Goal: Information Seeking & Learning: Check status

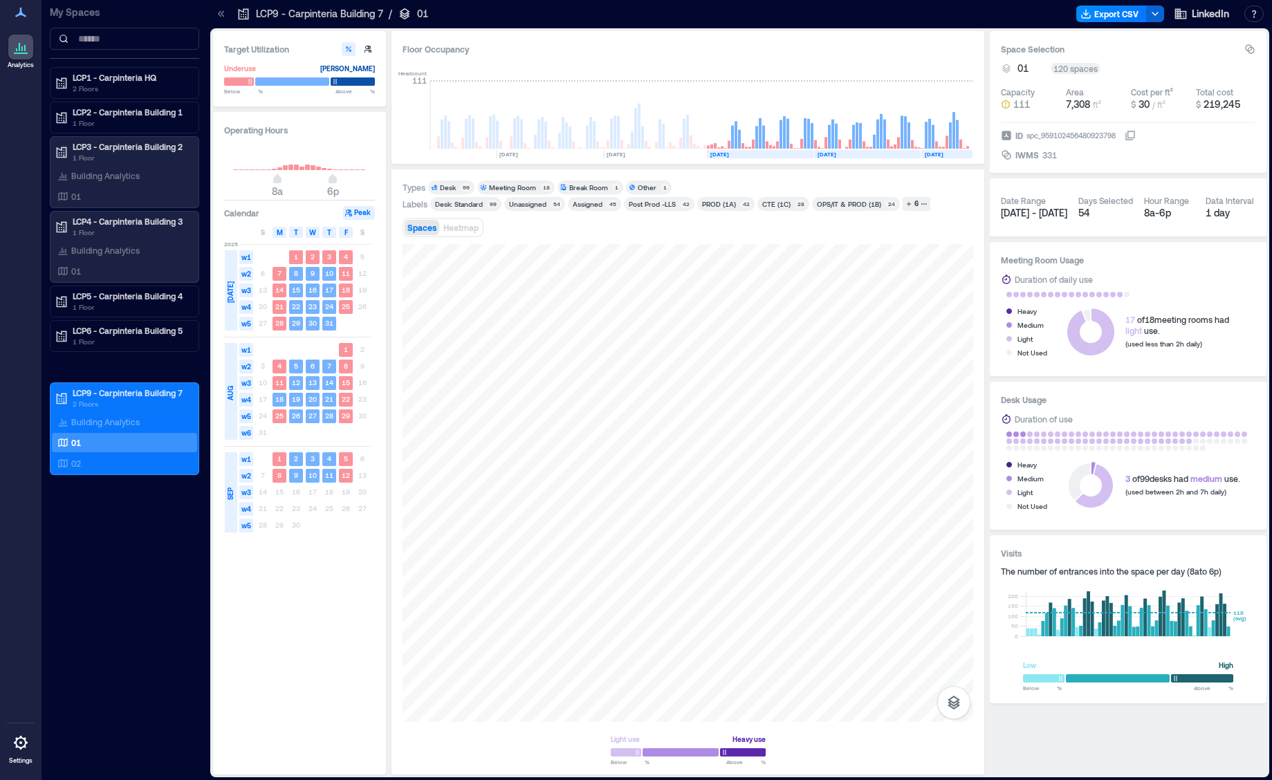
scroll to position [0, 3043]
click at [561, 396] on div at bounding box center [688, 483] width 571 height 478
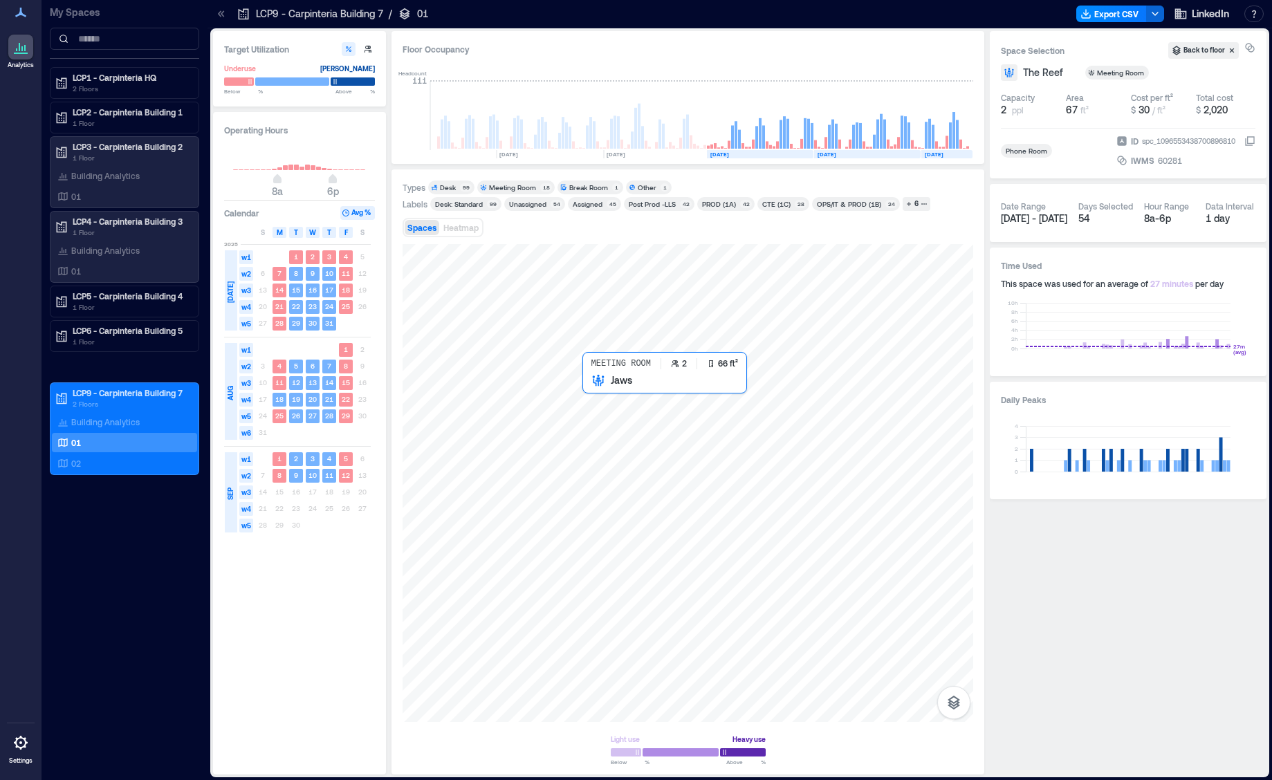
click at [590, 397] on div at bounding box center [688, 483] width 571 height 478
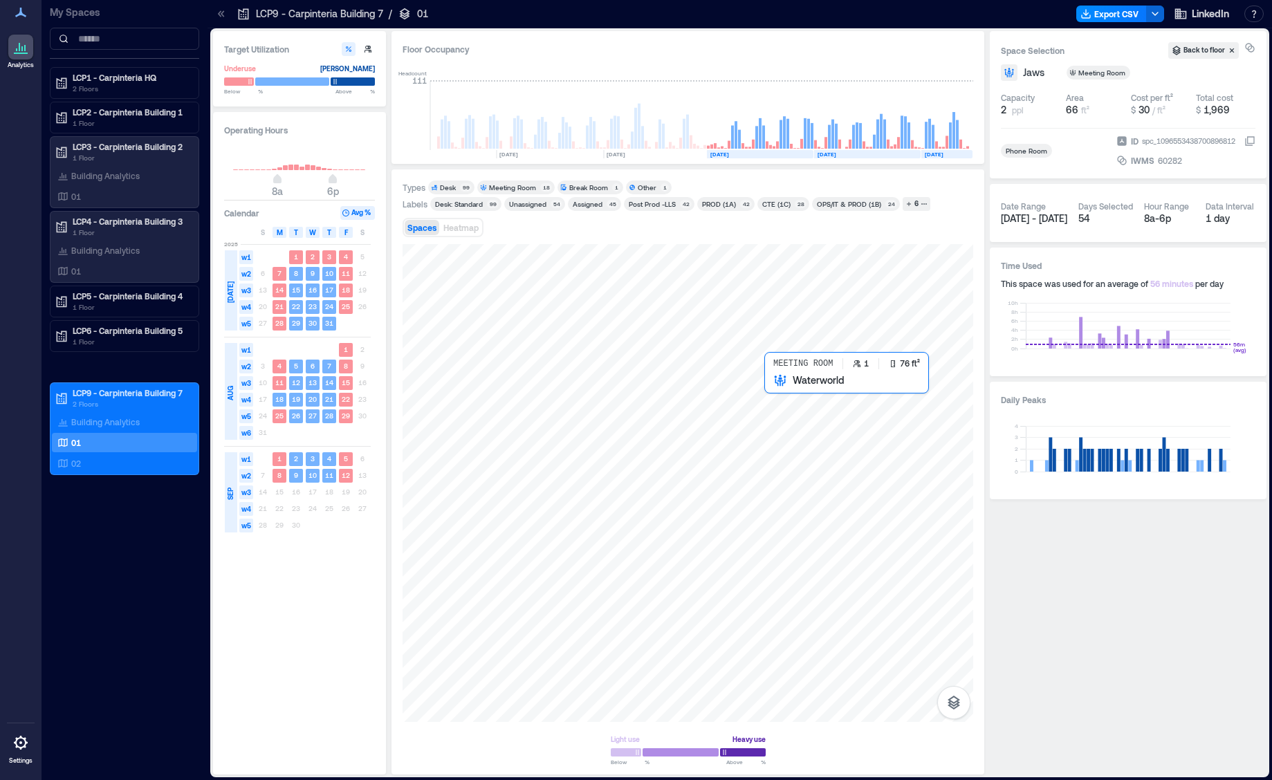
click at [785, 394] on div at bounding box center [688, 483] width 571 height 478
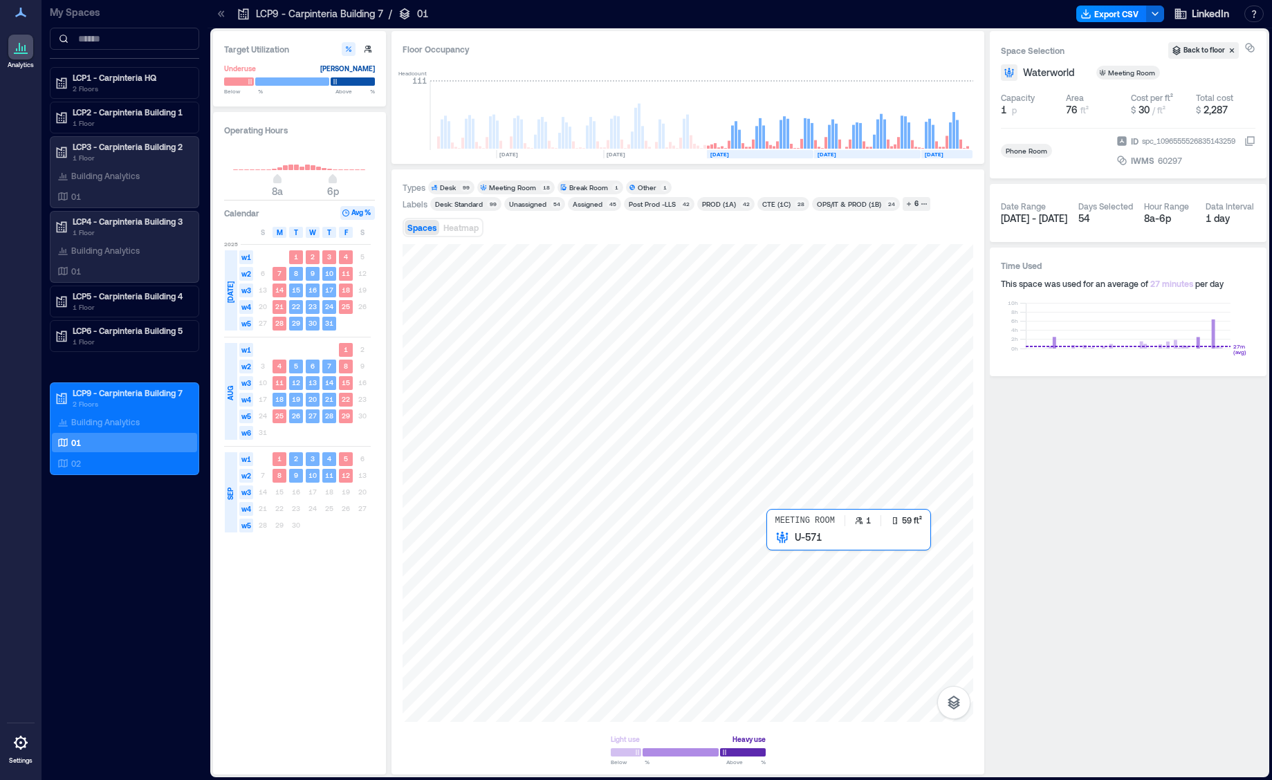
click at [781, 542] on div at bounding box center [688, 483] width 571 height 478
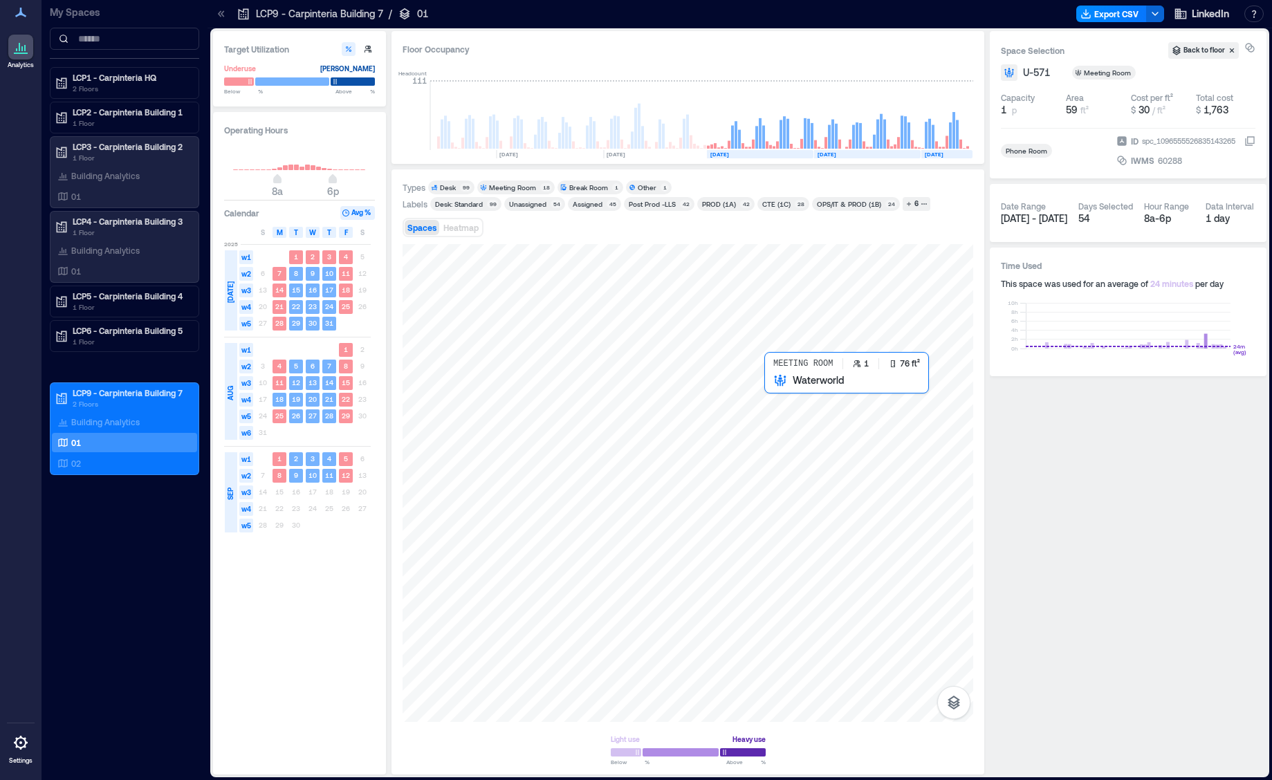
click at [785, 395] on div at bounding box center [688, 483] width 571 height 478
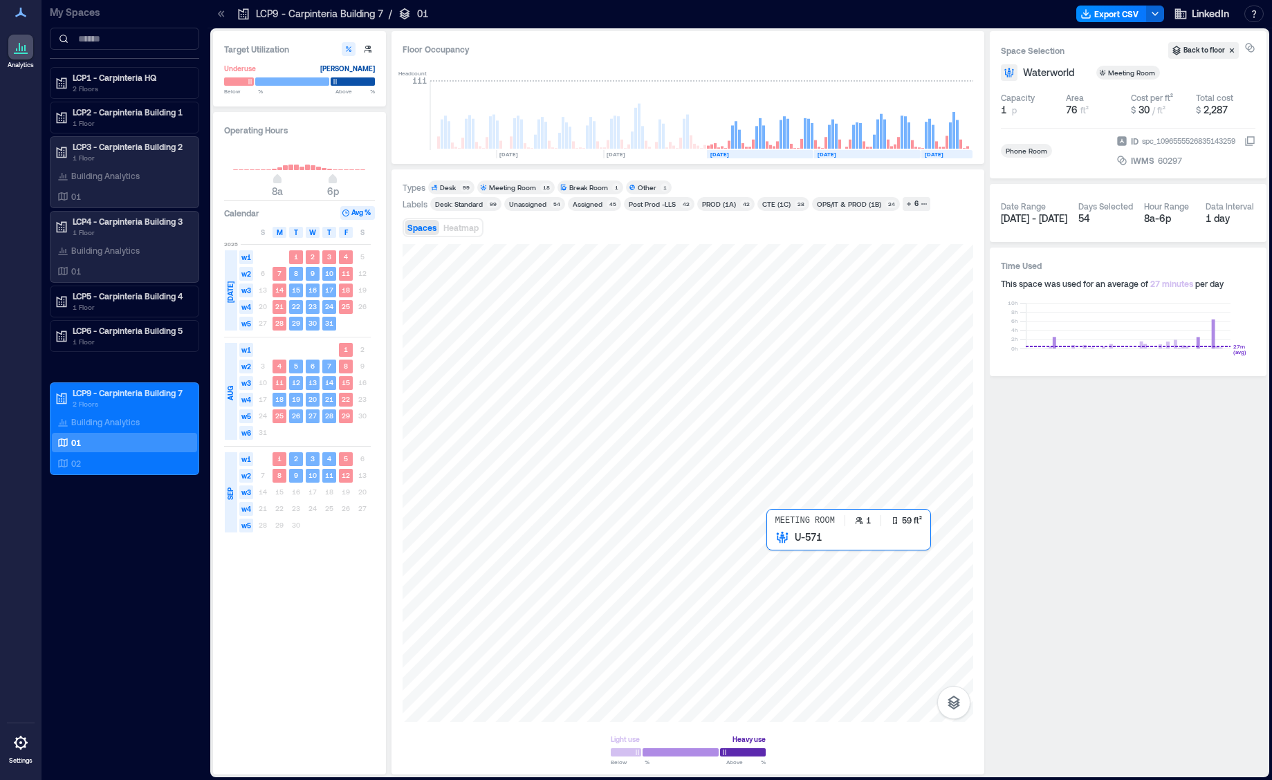
click at [782, 540] on div at bounding box center [688, 483] width 571 height 478
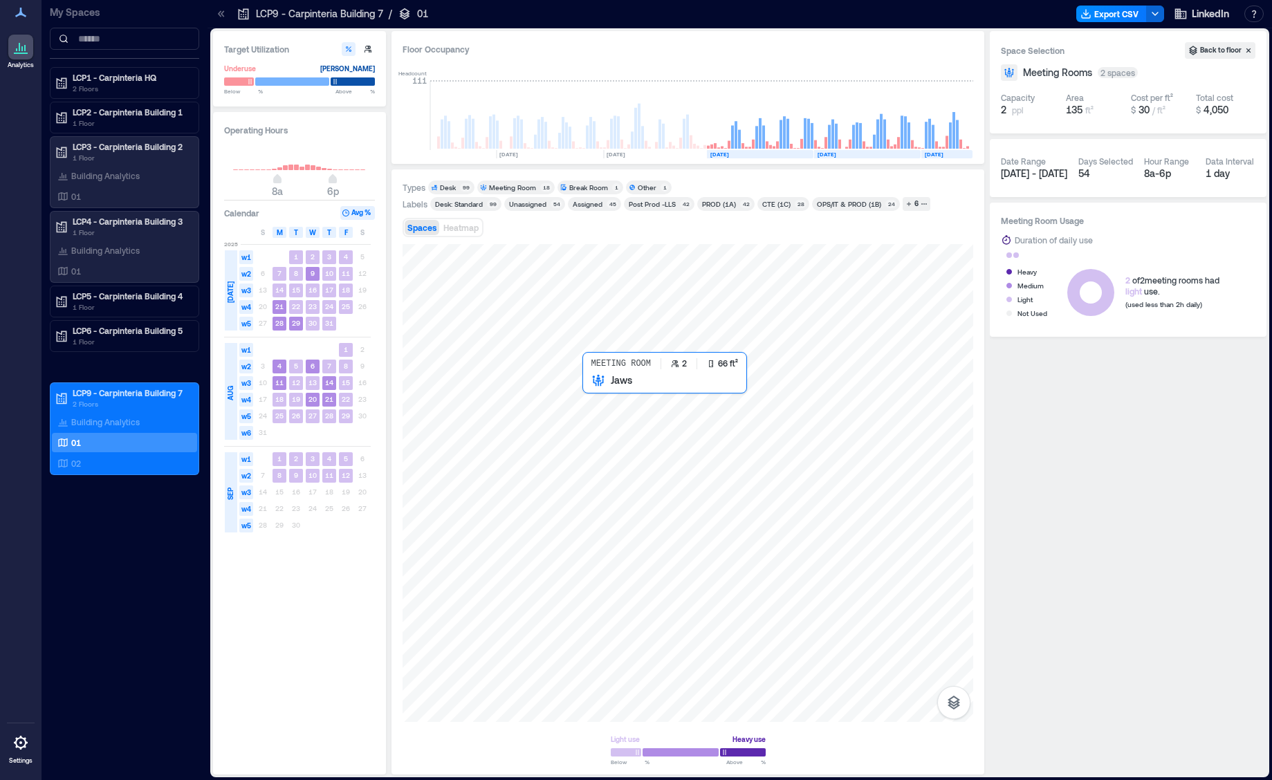
click at [597, 393] on div at bounding box center [688, 483] width 571 height 478
click at [567, 393] on div at bounding box center [688, 483] width 571 height 478
click at [596, 400] on div at bounding box center [688, 483] width 571 height 478
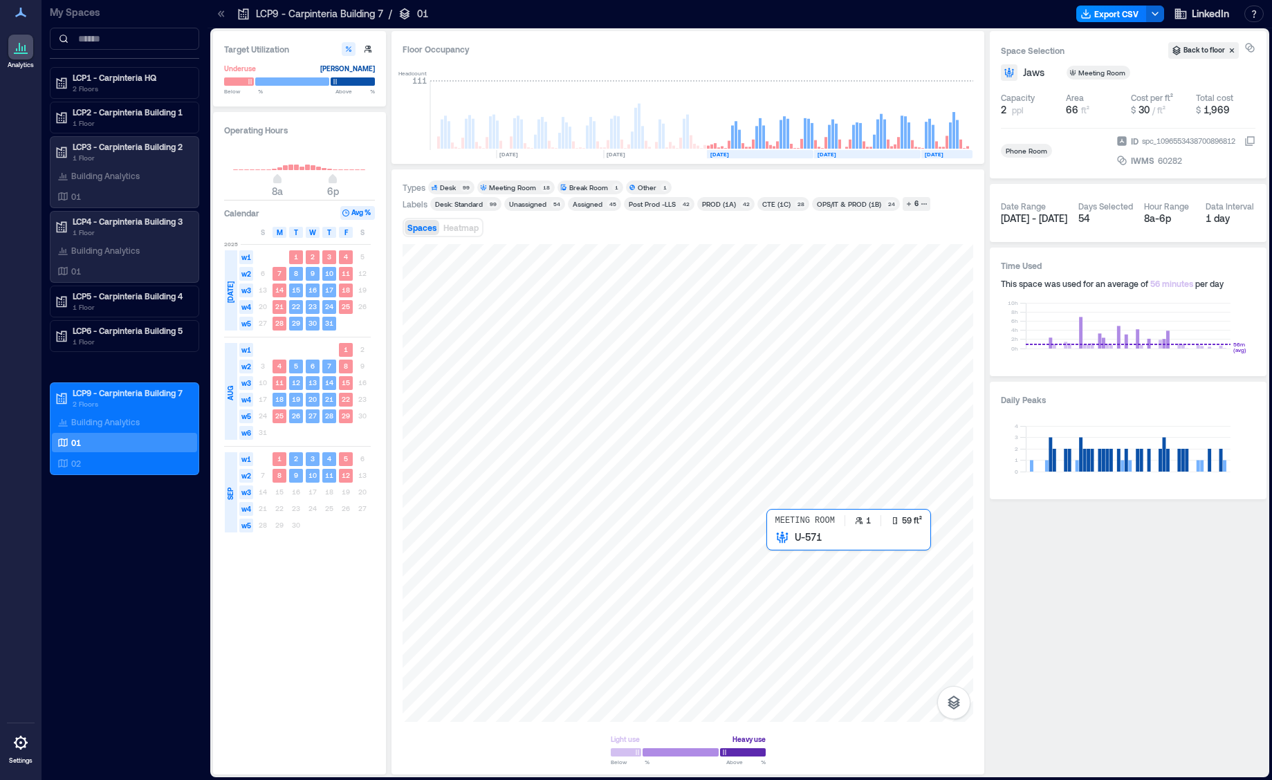
click at [782, 554] on div at bounding box center [688, 483] width 571 height 478
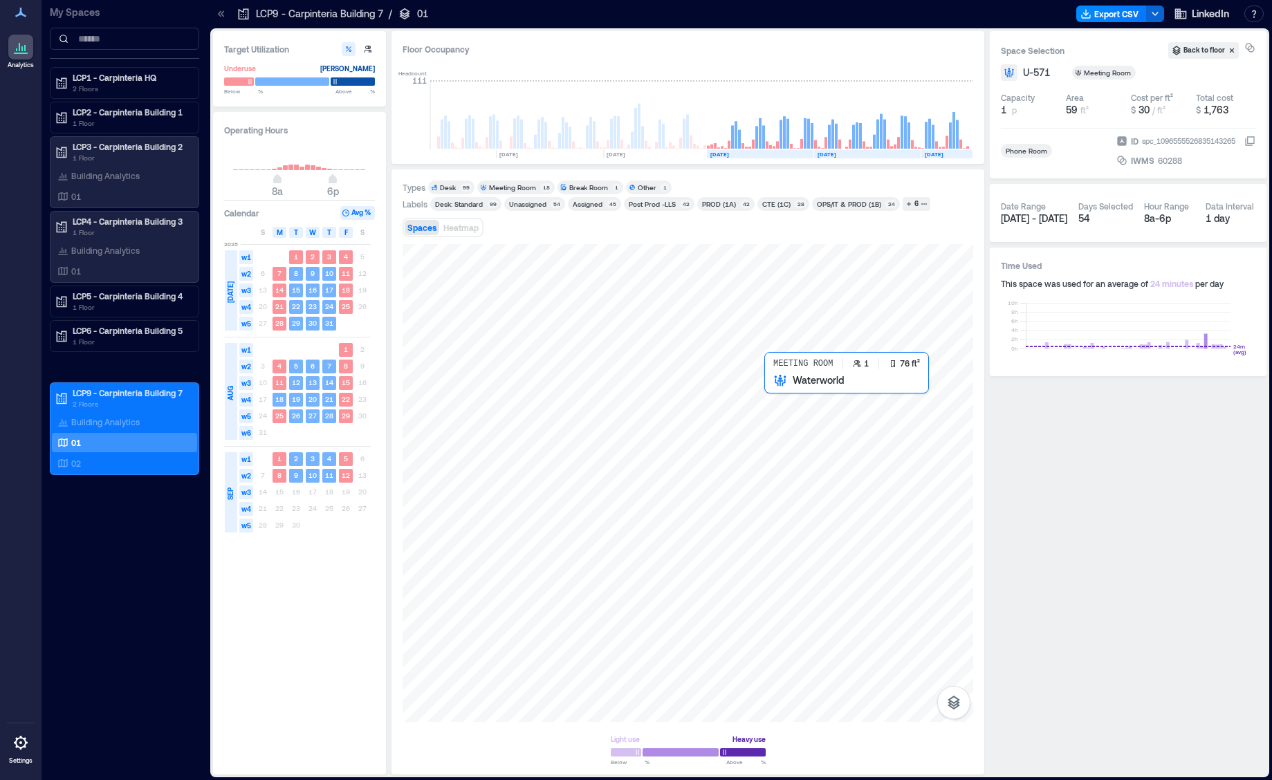
click at [788, 397] on div at bounding box center [688, 483] width 571 height 478
click at [594, 397] on div at bounding box center [688, 483] width 571 height 478
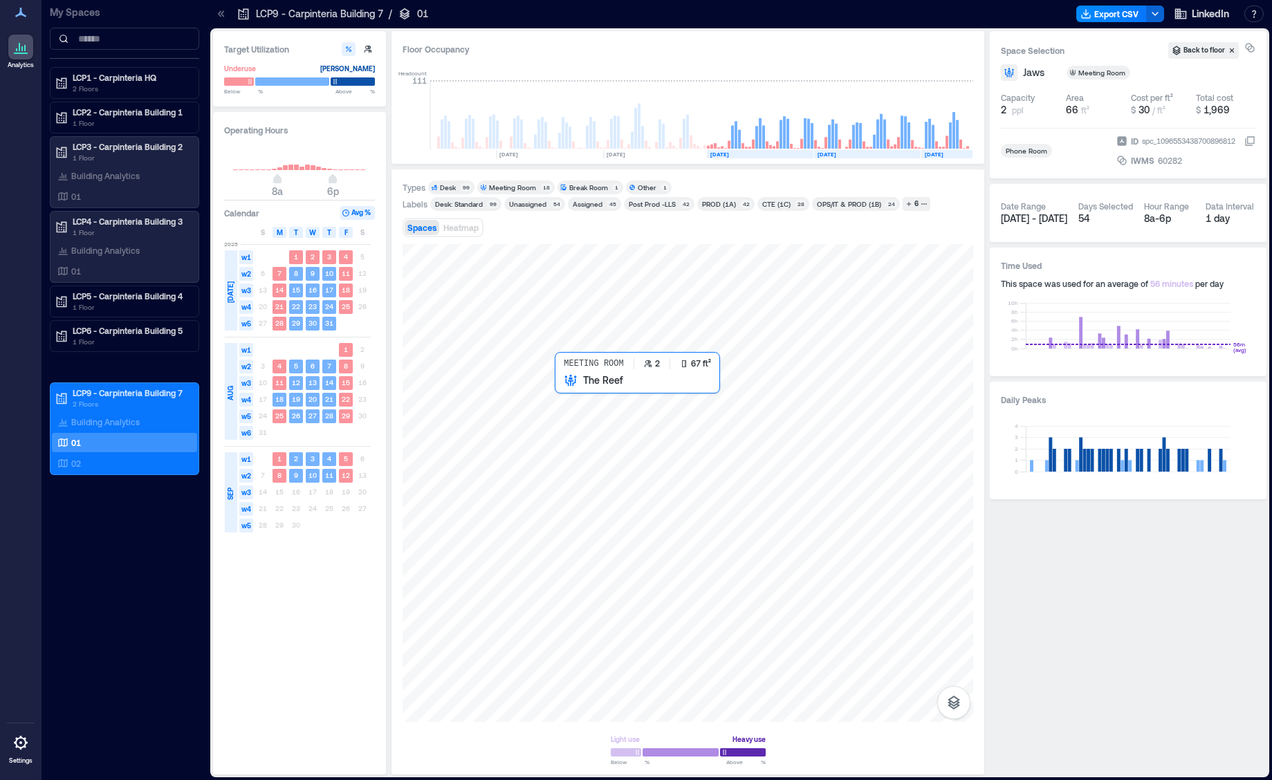
click at [575, 396] on div at bounding box center [688, 483] width 571 height 478
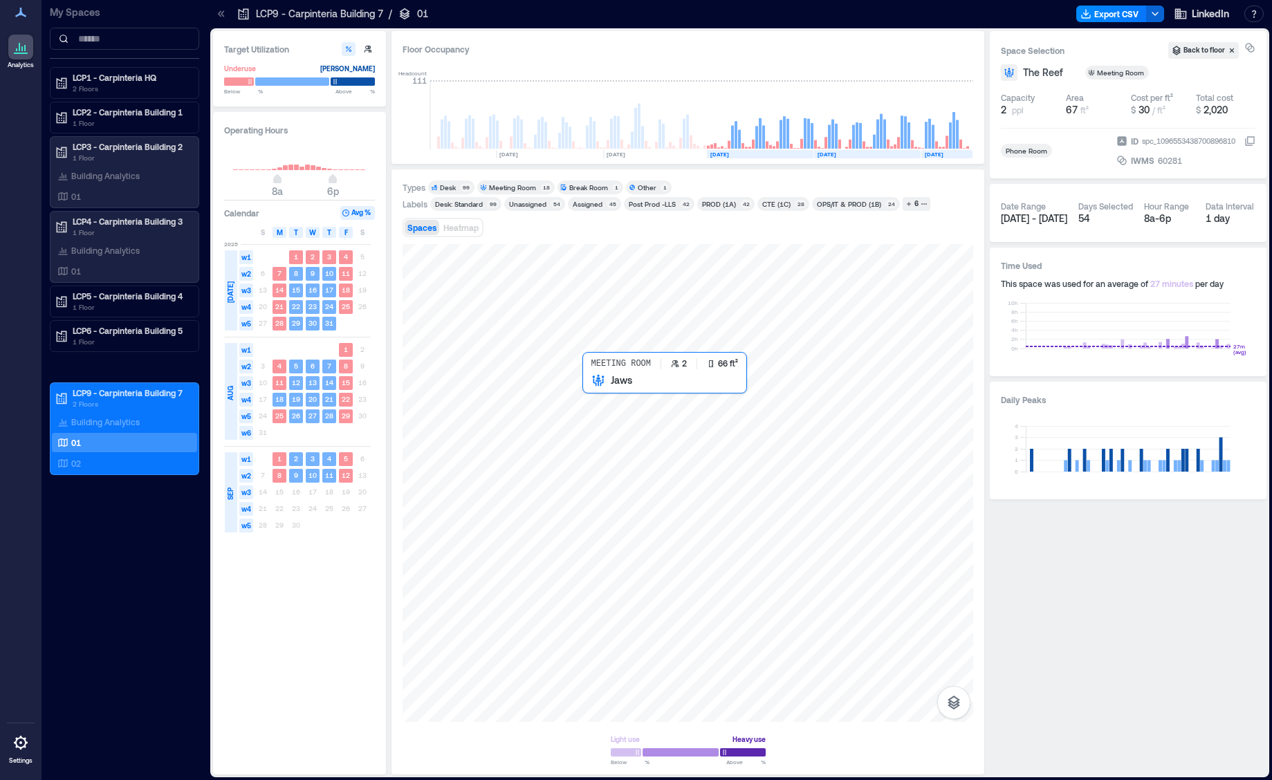
click at [594, 396] on div at bounding box center [688, 483] width 571 height 478
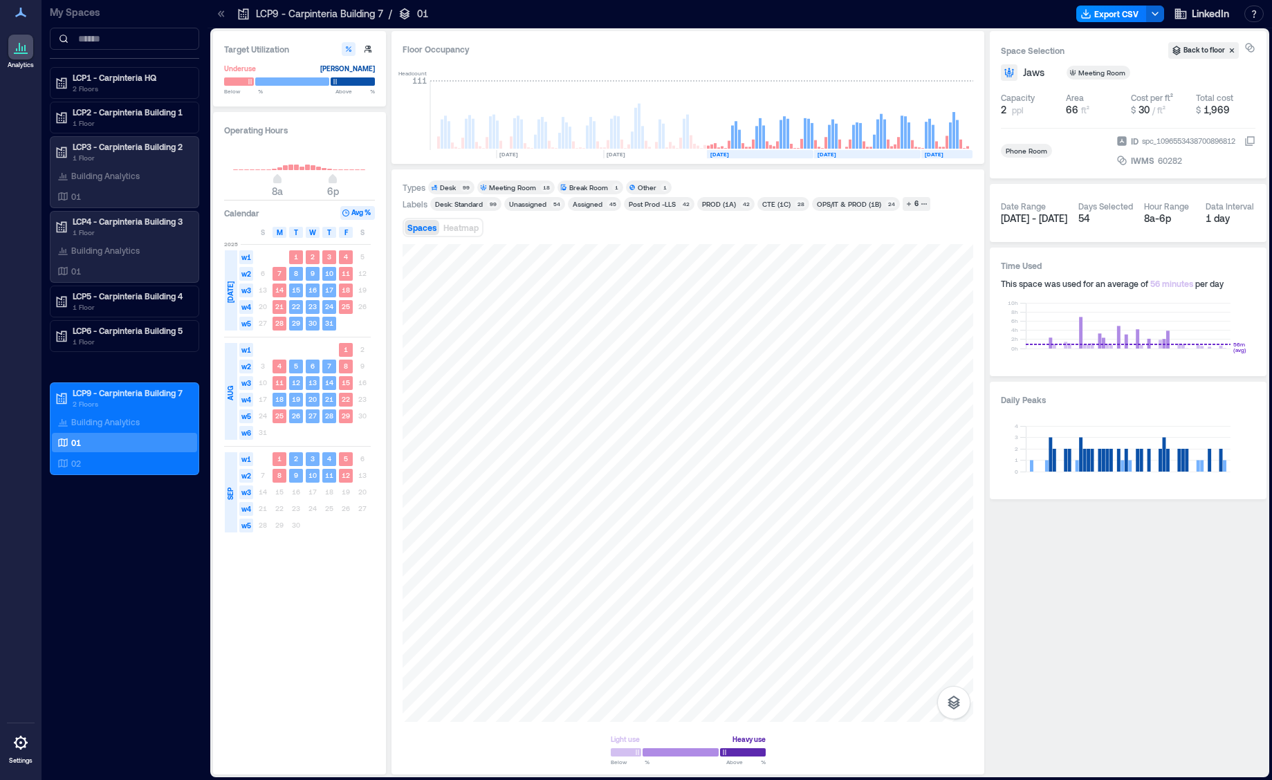
click at [503, 190] on div "Meeting Room" at bounding box center [512, 188] width 47 height 10
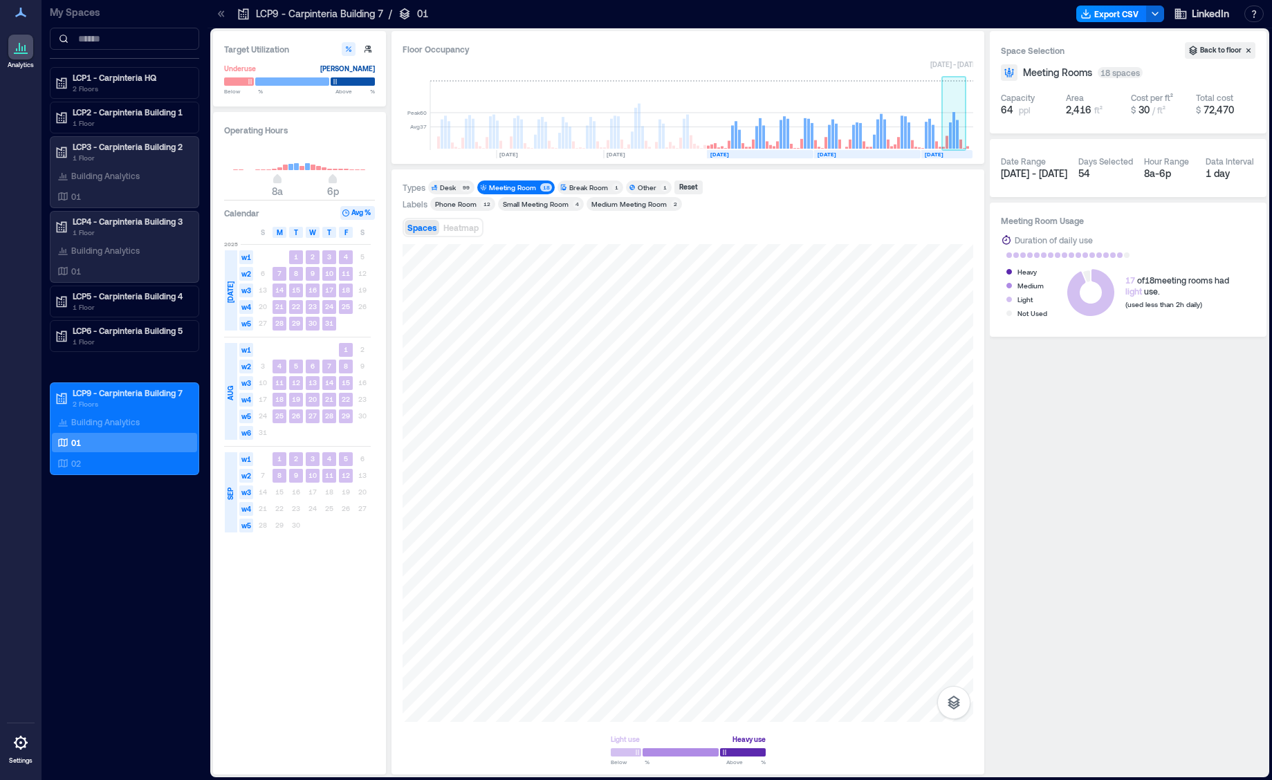
click at [958, 127] on rect at bounding box center [957, 134] width 3 height 28
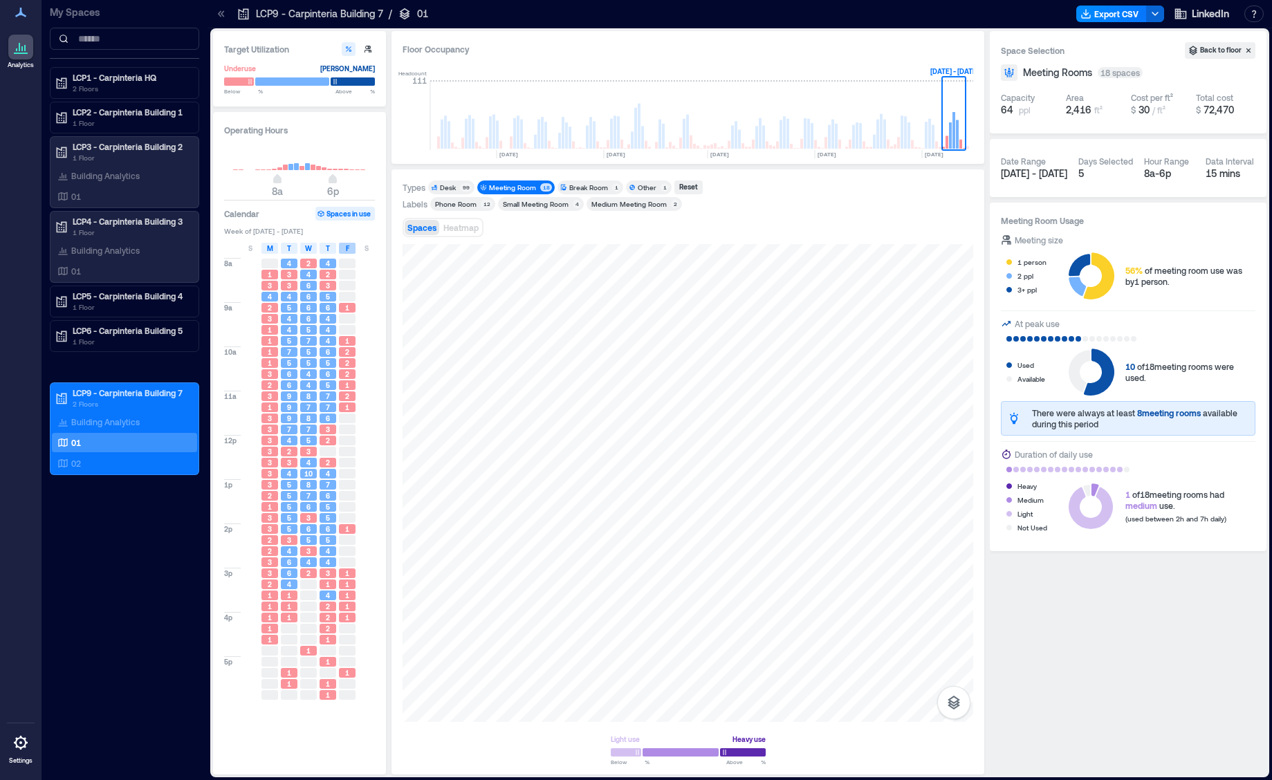
click at [351, 250] on div "F" at bounding box center [347, 248] width 17 height 11
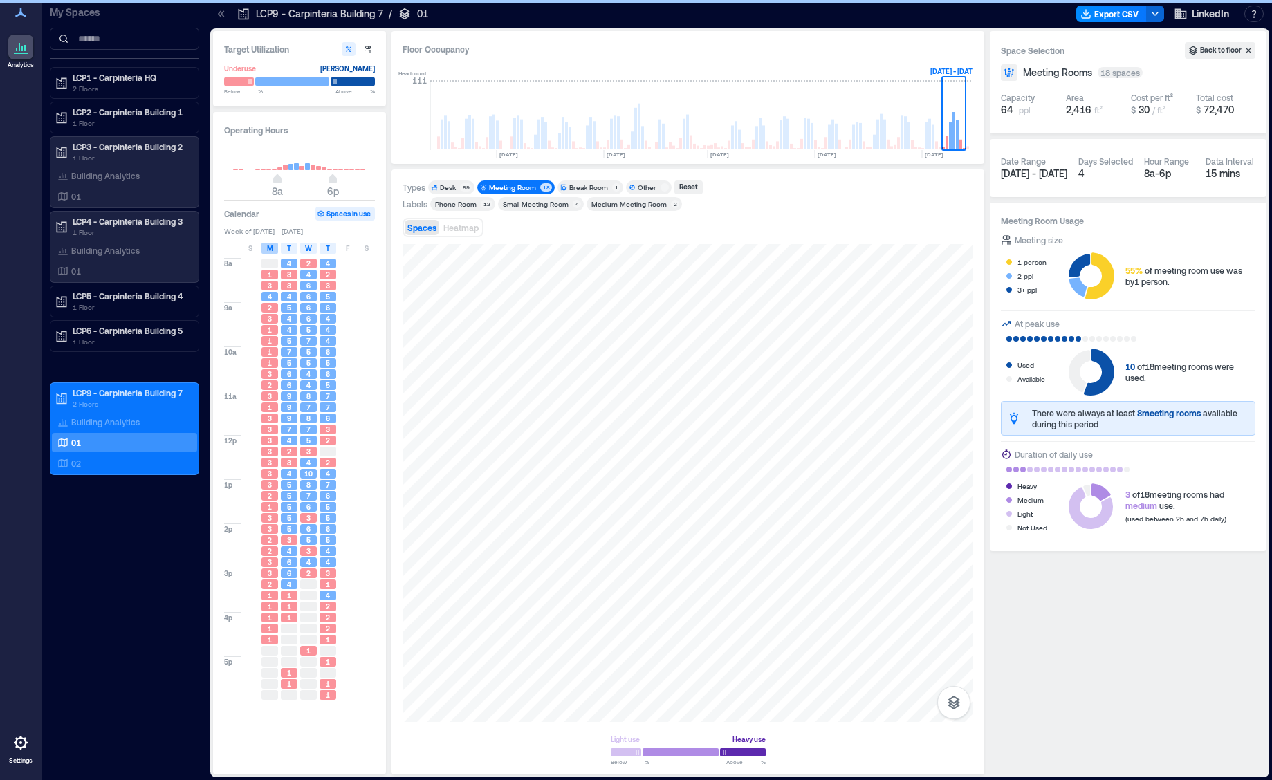
click at [269, 250] on span "M" at bounding box center [270, 248] width 6 height 11
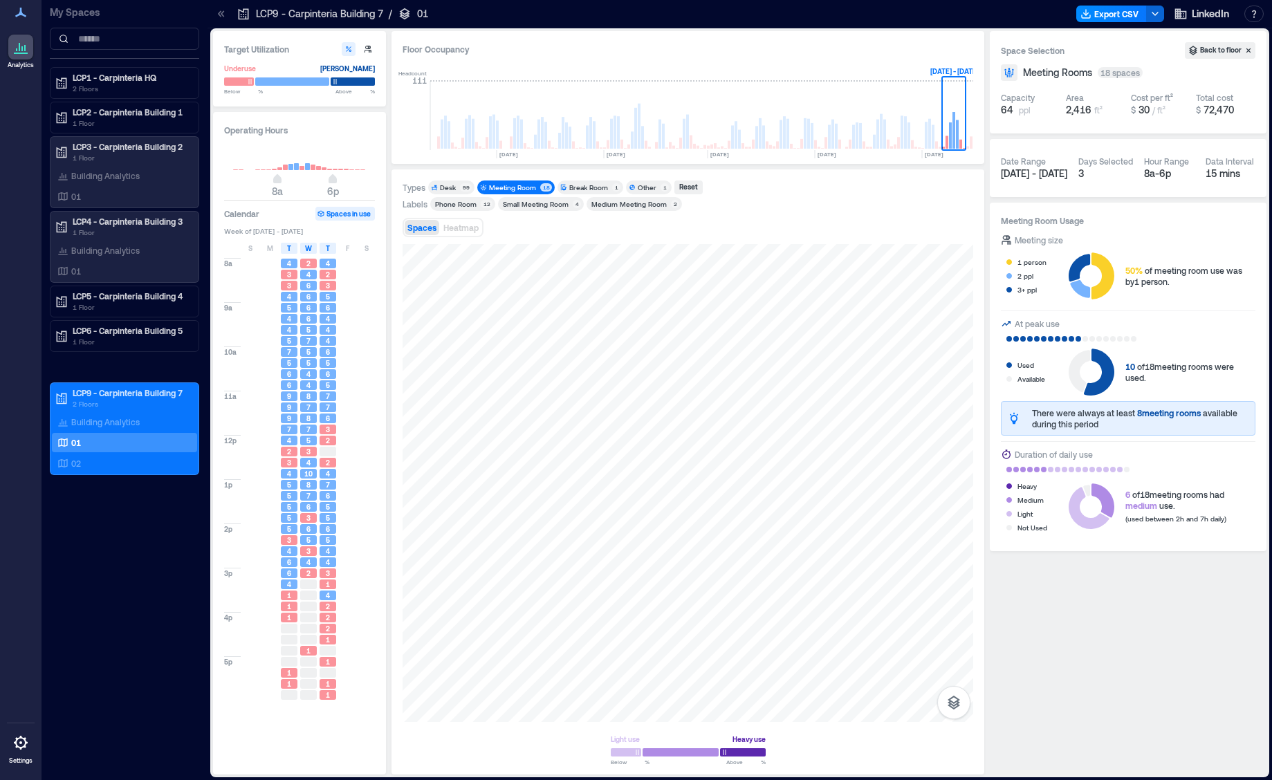
click at [473, 203] on div "Phone Room" at bounding box center [456, 204] width 42 height 10
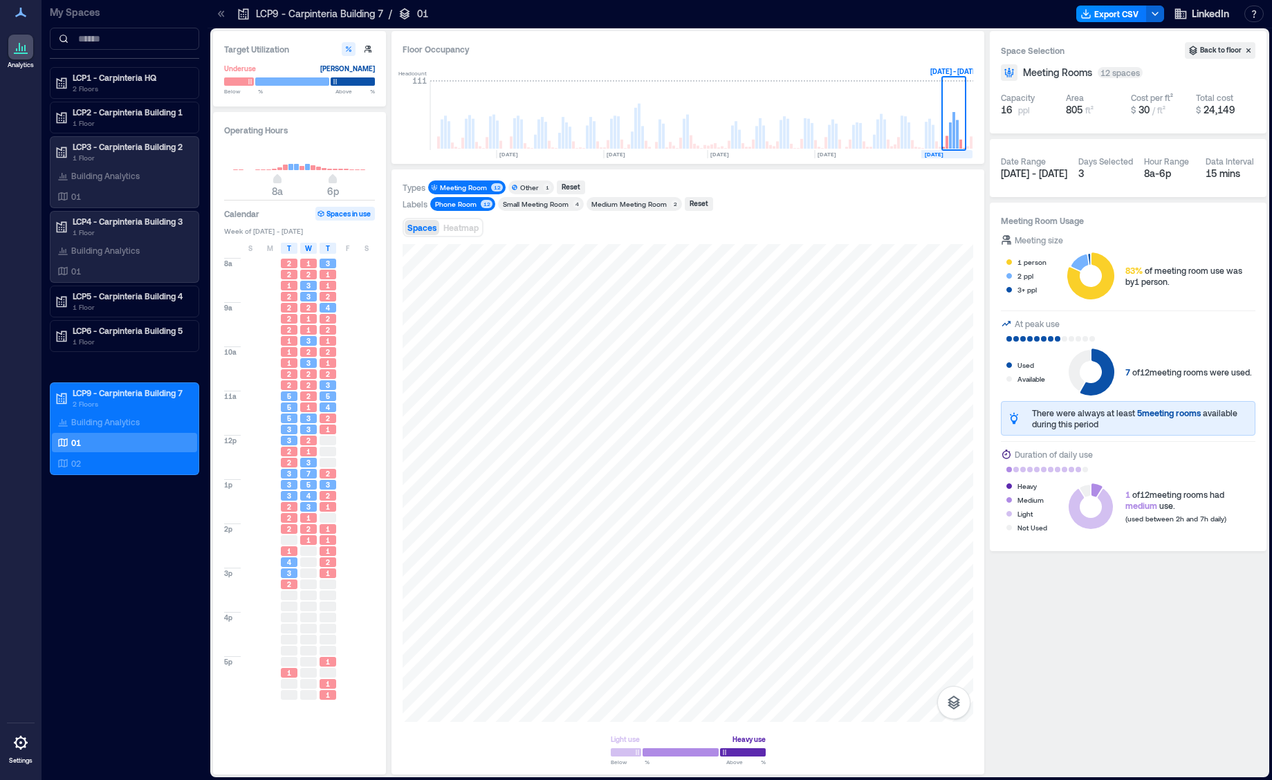
click at [944, 155] on text "[DATE]" at bounding box center [934, 154] width 19 height 7
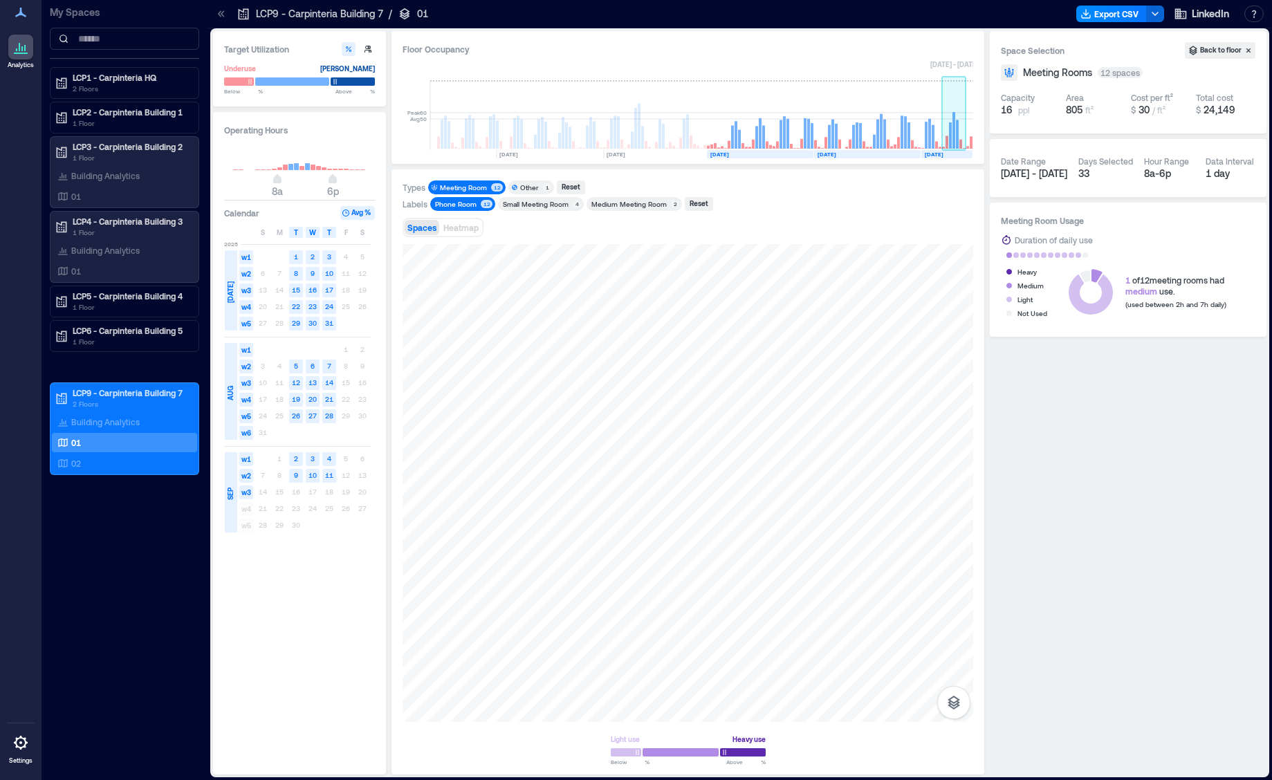
click at [906, 138] on rect at bounding box center [905, 132] width 3 height 33
